Goal: Task Accomplishment & Management: Use online tool/utility

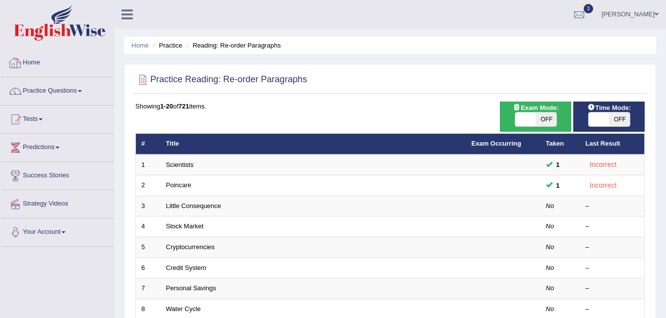
click at [33, 63] on link "Home" at bounding box center [56, 61] width 113 height 25
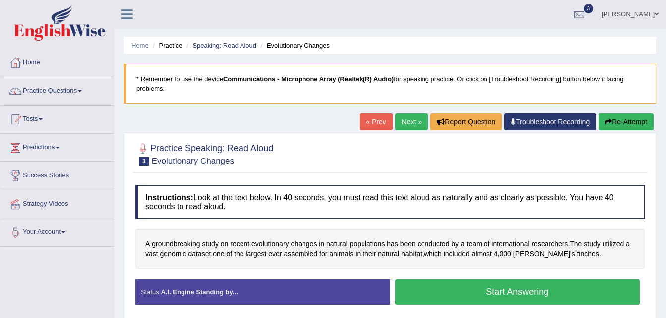
scroll to position [115, 0]
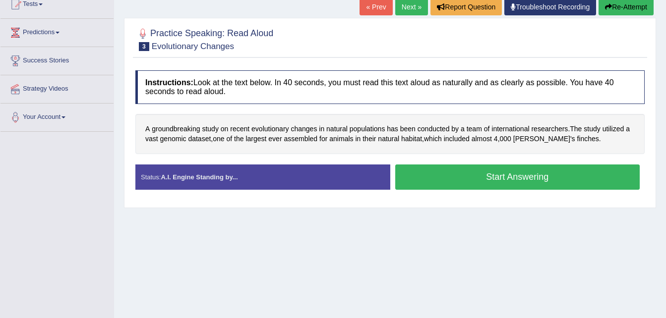
click at [477, 186] on button "Start Answering" at bounding box center [517, 177] width 245 height 25
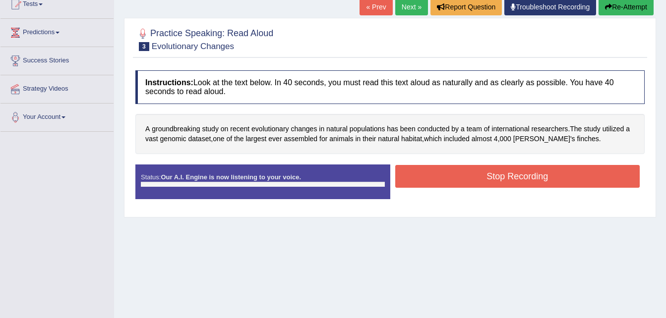
scroll to position [0, 0]
click at [484, 178] on button "Stop Recording" at bounding box center [517, 176] width 245 height 23
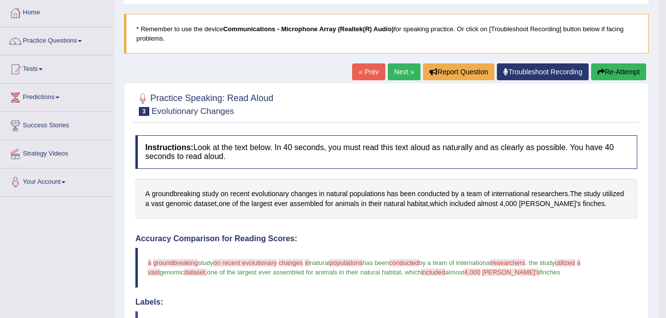
scroll to position [8, 0]
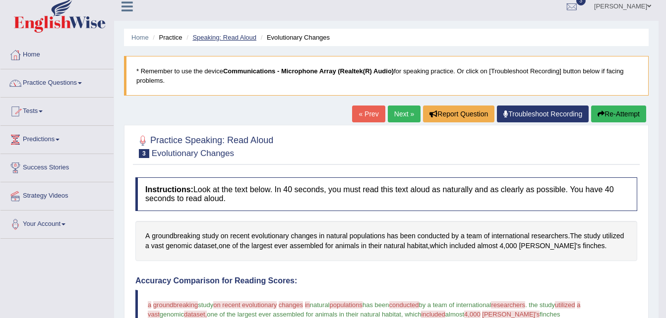
click at [243, 38] on link "Speaking: Read Aloud" at bounding box center [224, 37] width 64 height 7
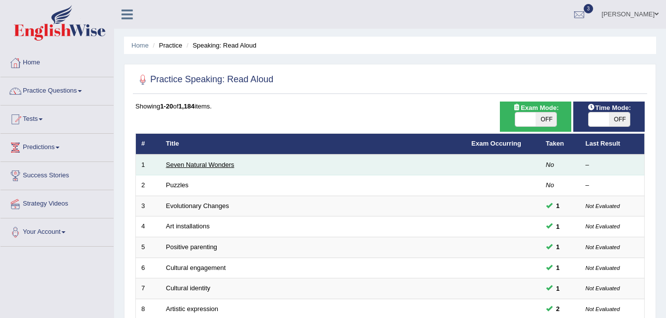
click at [193, 165] on link "Seven Natural Wonders" at bounding box center [200, 164] width 68 height 7
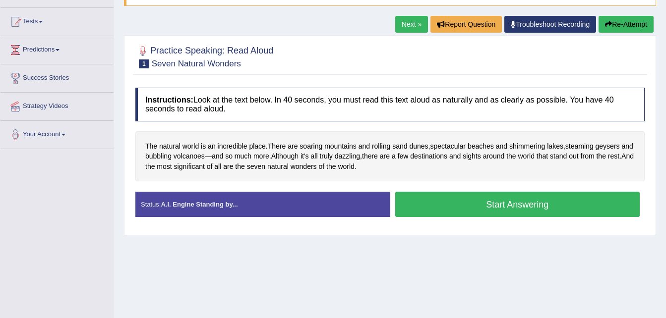
scroll to position [98, 0]
click at [550, 209] on button "Start Answering" at bounding box center [517, 204] width 245 height 25
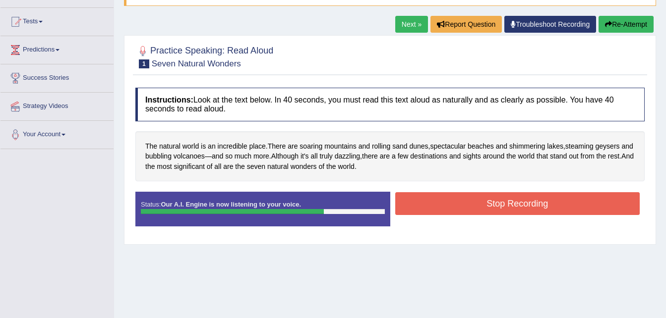
click at [556, 201] on button "Stop Recording" at bounding box center [517, 203] width 245 height 23
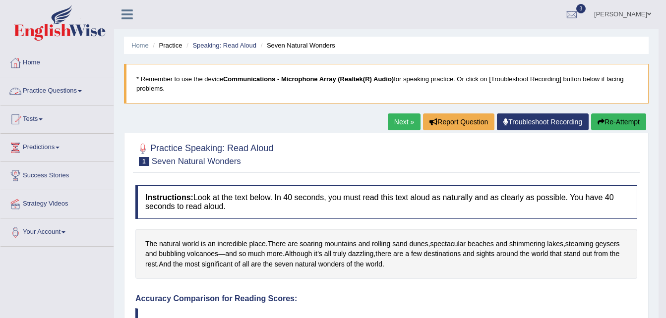
click at [69, 101] on link "Practice Questions" at bounding box center [56, 89] width 113 height 25
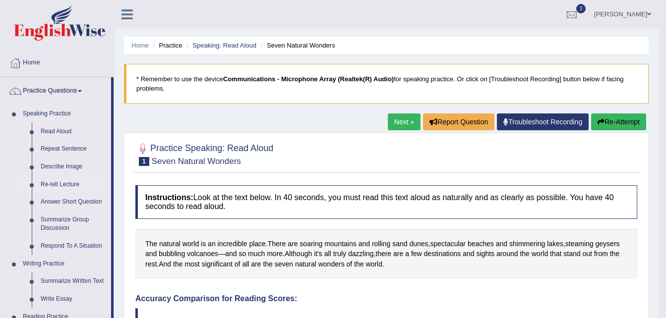
click at [70, 182] on link "Re-tell Lecture" at bounding box center [73, 185] width 75 height 18
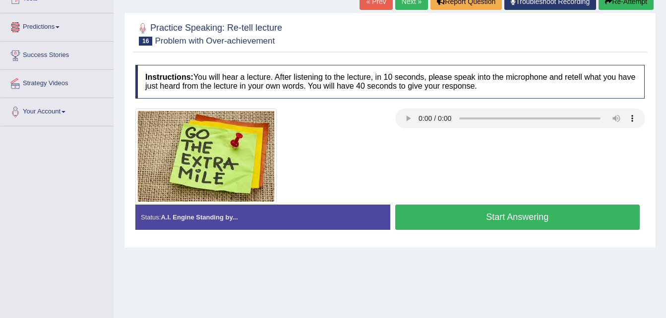
scroll to position [2, 0]
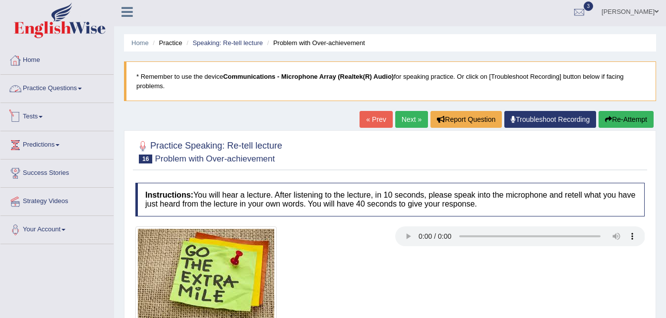
click at [36, 121] on link "Tests" at bounding box center [56, 115] width 113 height 25
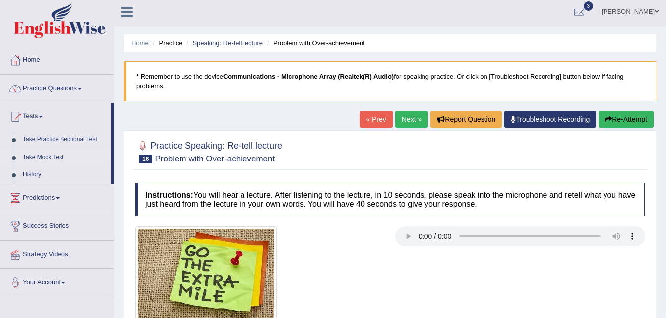
click at [48, 158] on link "Take Mock Test" at bounding box center [64, 158] width 93 height 18
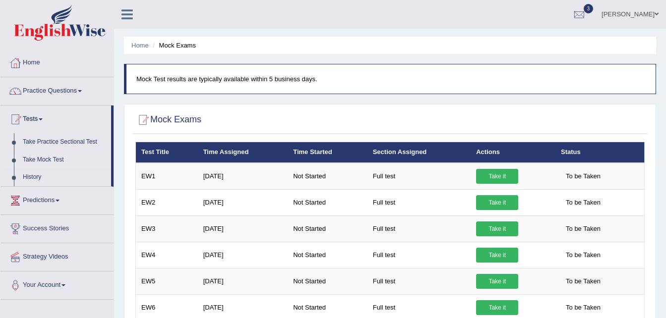
click at [506, 175] on link "Take it" at bounding box center [497, 176] width 42 height 15
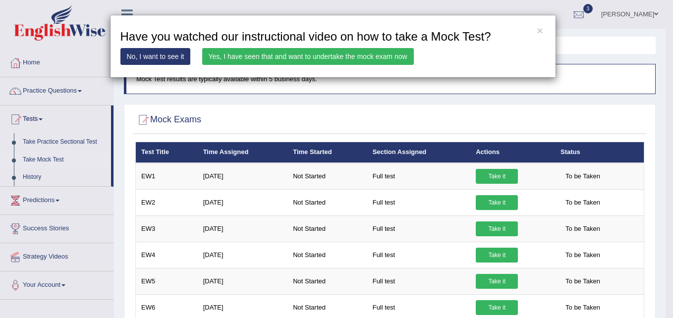
click at [296, 56] on link "Yes, I have seen that and want to undertake the mock exam now" at bounding box center [308, 56] width 212 height 17
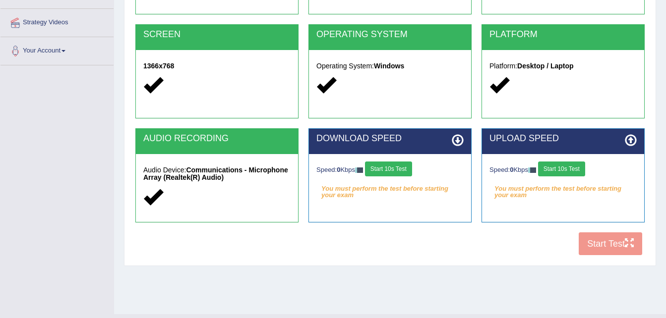
click at [407, 173] on button "Start 10s Test" at bounding box center [388, 169] width 47 height 15
click at [572, 168] on button "Start 10s Test" at bounding box center [561, 169] width 47 height 15
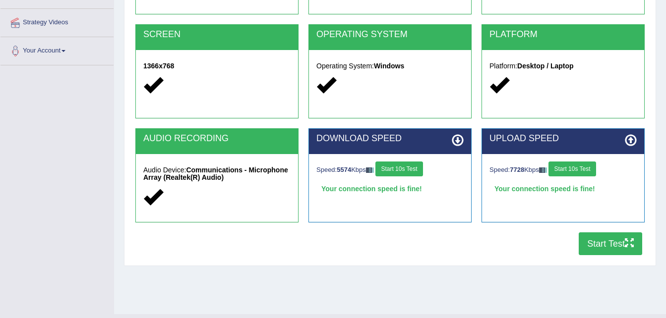
click at [632, 233] on button "Start Test" at bounding box center [610, 243] width 63 height 23
